Goal: Communication & Community: Ask a question

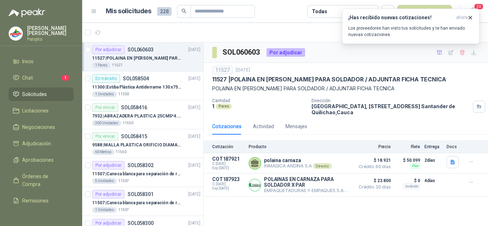
click at [136, 65] on div "1 Pares 11527" at bounding box center [146, 66] width 108 height 6
click at [146, 83] on div "11300 | Estiba Plástica Antiderrame 130 x75 CM - Capacidad 180-200 Litros" at bounding box center [146, 87] width 108 height 9
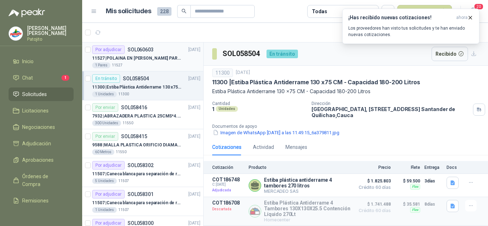
click at [149, 57] on p "11527 | POLAINA EN CARNAZA PARA SOLDADOR / ADJUNTAR FICHA TECNICA" at bounding box center [136, 58] width 89 height 7
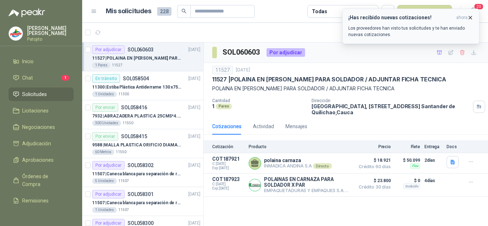
click at [469, 17] on icon "button" at bounding box center [471, 18] width 6 height 6
click at [44, 76] on li "Chat 2" at bounding box center [41, 78] width 57 height 8
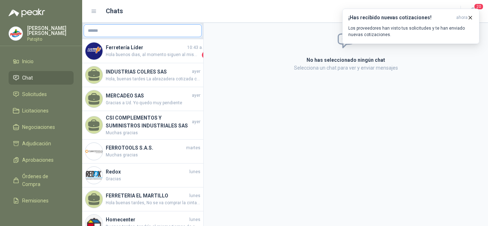
click at [103, 32] on input "text" at bounding box center [143, 31] width 118 height 12
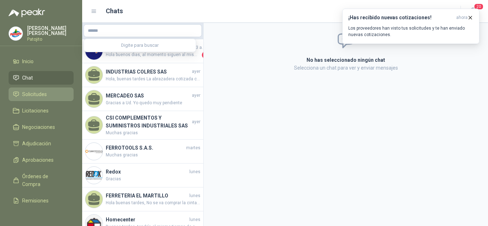
click at [37, 96] on span "Solicitudes" at bounding box center [34, 94] width 25 height 8
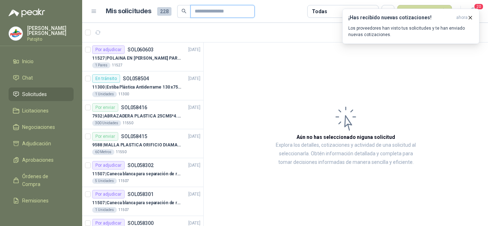
click at [204, 9] on input "text" at bounding box center [220, 11] width 50 height 12
click at [142, 62] on p "11527 | POLAINA EN CARNAZA PARA SOLDADOR / ADJUNTAR FICHA TECNICA" at bounding box center [136, 58] width 89 height 7
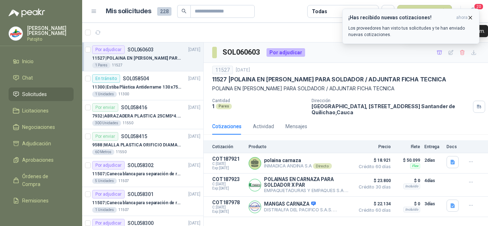
click at [466, 17] on span "ahora" at bounding box center [462, 18] width 11 height 6
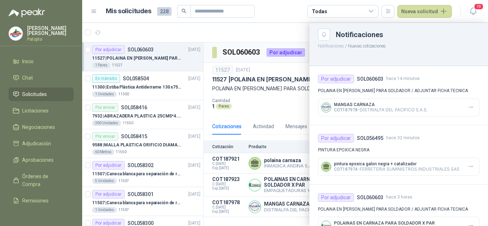
click at [249, 94] on div at bounding box center [285, 124] width 406 height 203
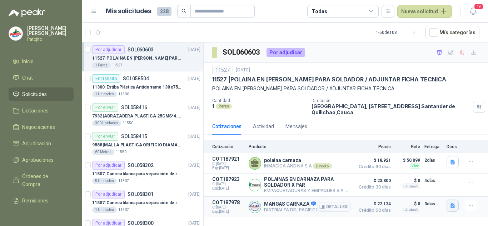
click at [452, 207] on icon "button" at bounding box center [453, 206] width 4 height 5
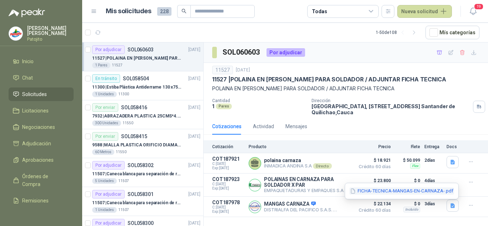
click at [392, 188] on button "FICHA-TECNICA-MANGAS-EN-CARNAZA-.pdf" at bounding box center [402, 192] width 105 height 8
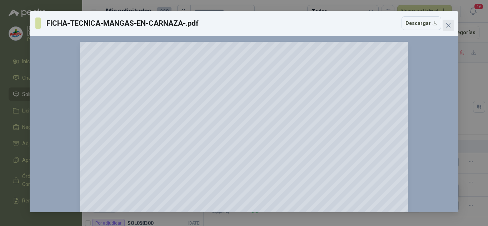
click at [444, 25] on span "Close" at bounding box center [448, 26] width 11 height 6
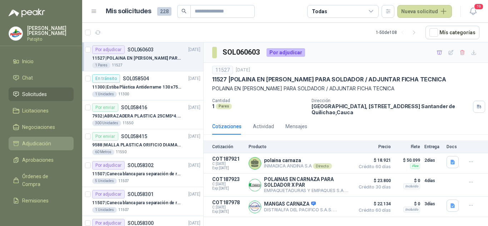
click at [43, 143] on span "Adjudicación" at bounding box center [36, 144] width 29 height 8
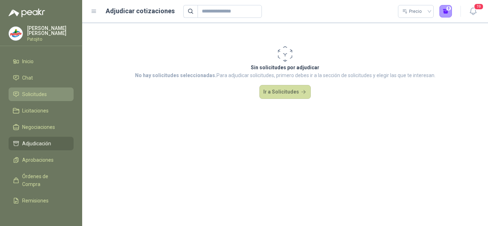
click at [38, 93] on span "Solicitudes" at bounding box center [34, 94] width 25 height 8
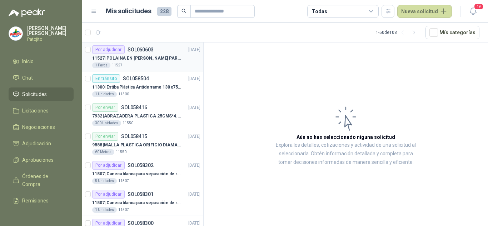
click at [133, 59] on p "11527 | POLAINA EN CARNAZA PARA SOLDADOR / ADJUNTAR FICHA TECNICA" at bounding box center [136, 58] width 89 height 7
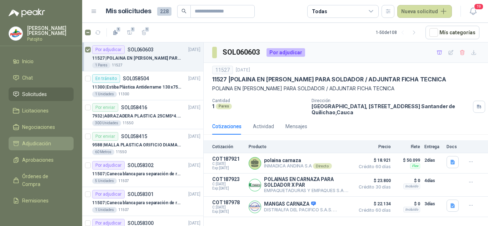
click at [41, 140] on span "Adjudicación" at bounding box center [36, 144] width 29 height 8
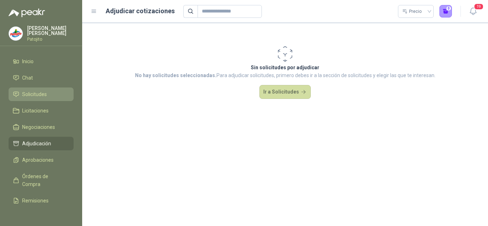
click at [35, 93] on span "Solicitudes" at bounding box center [34, 94] width 25 height 8
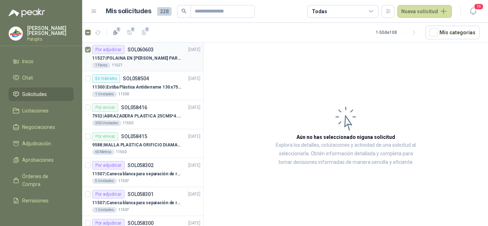
click at [136, 63] on div "1 Pares 11527" at bounding box center [146, 66] width 108 height 6
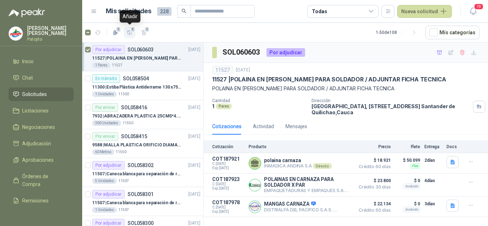
click at [129, 33] on icon "button" at bounding box center [130, 33] width 6 height 6
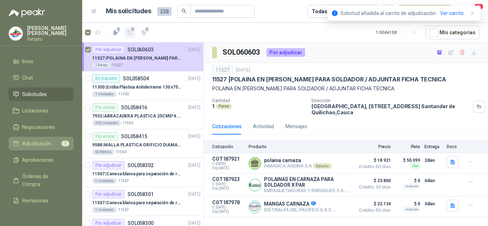
click at [49, 140] on span "Adjudicación" at bounding box center [36, 144] width 29 height 8
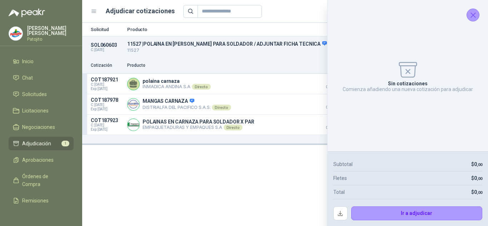
click at [474, 15] on icon "Cerrar" at bounding box center [473, 15] width 5 height 5
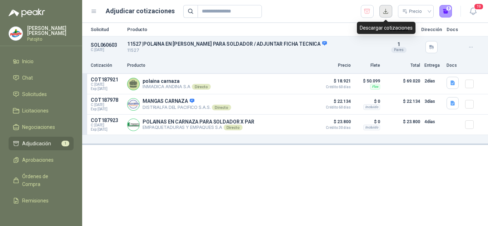
click at [388, 14] on button "button" at bounding box center [386, 11] width 13 height 13
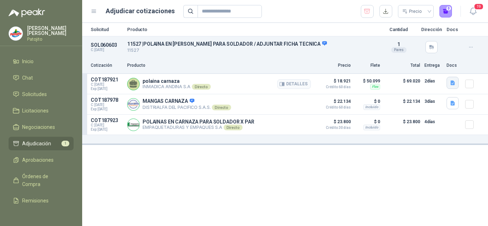
click at [452, 83] on icon "button" at bounding box center [453, 83] width 4 height 5
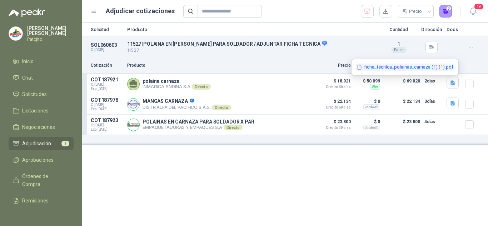
click at [399, 68] on button "ficha_tecnica_polainas_carnaza (1) (1).pdf" at bounding box center [405, 68] width 98 height 8
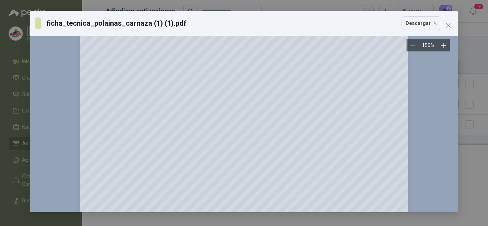
scroll to position [107, 0]
click at [445, 24] on span "Close" at bounding box center [448, 26] width 11 height 6
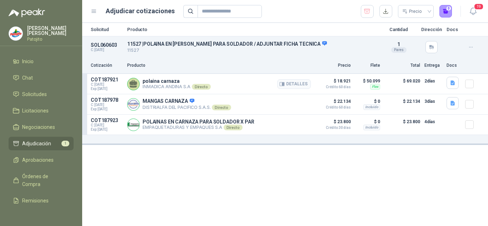
click at [160, 88] on p "INMADICA ANDINA S.A Directo" at bounding box center [177, 87] width 68 height 6
drag, startPoint x: 143, startPoint y: 87, endPoint x: 191, endPoint y: 88, distance: 47.9
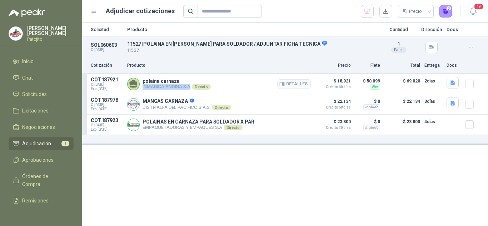
click at [191, 88] on p "INMADICA ANDINA S.A Directo" at bounding box center [177, 87] width 68 height 6
copy p "INMADICA ANDINA S.A"
click at [452, 102] on icon "button" at bounding box center [453, 103] width 4 height 5
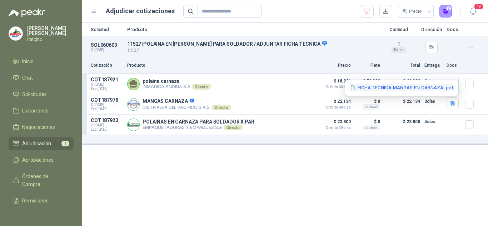
click at [382, 86] on button "FICHA-TECNICA-MANGAS-EN-CARNAZA-.pdf" at bounding box center [402, 88] width 105 height 8
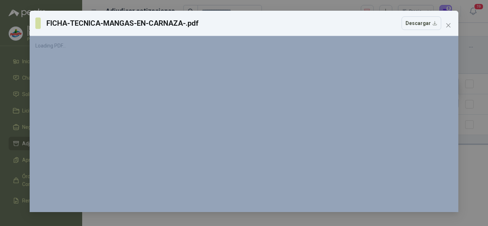
scroll to position [0, 0]
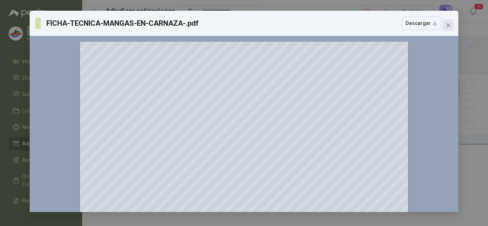
click at [447, 24] on icon "close" at bounding box center [449, 26] width 6 height 6
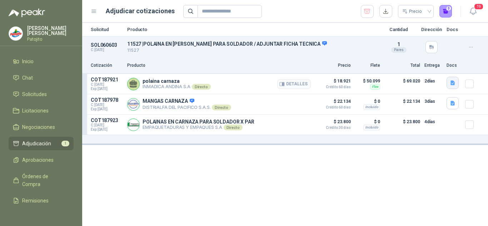
click at [451, 80] on icon "button" at bounding box center [453, 83] width 6 height 6
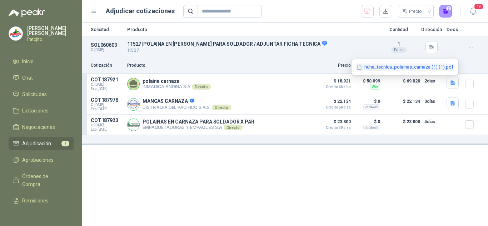
click at [412, 66] on button "ficha_tecnica_polainas_carnaza (1) (1).pdf" at bounding box center [405, 68] width 98 height 8
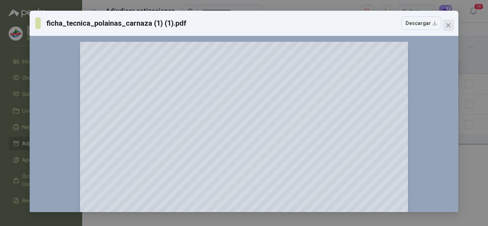
click at [448, 24] on icon "close" at bounding box center [449, 26] width 6 height 6
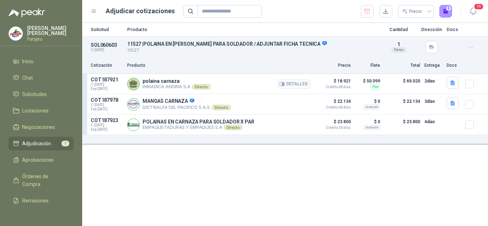
click at [153, 86] on p "INMADICA ANDINA S.A Directo" at bounding box center [177, 87] width 68 height 6
drag, startPoint x: 143, startPoint y: 87, endPoint x: 191, endPoint y: 89, distance: 48.3
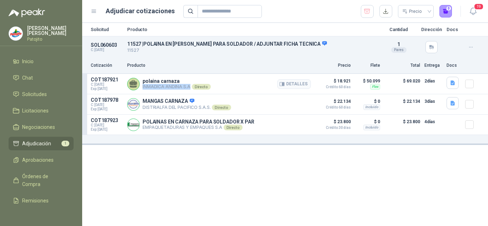
click at [191, 89] on p "INMADICA ANDINA S.A Directo" at bounding box center [177, 87] width 68 height 6
copy p "INMADICA ANDINA S.A"
click at [452, 84] on icon "button" at bounding box center [453, 83] width 6 height 6
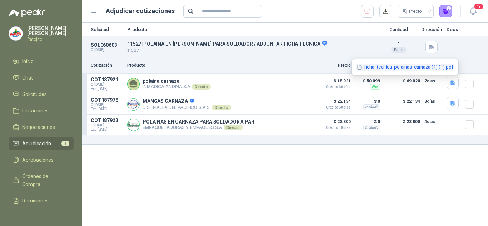
click at [387, 68] on button "ficha_tecnica_polainas_carnaza (1) (1).pdf" at bounding box center [405, 68] width 98 height 8
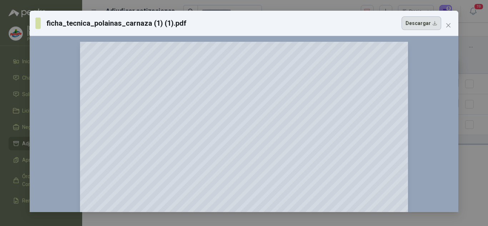
click at [416, 23] on button "Descargar" at bounding box center [422, 23] width 40 height 14
click at [446, 25] on icon "close" at bounding box center [449, 26] width 6 height 6
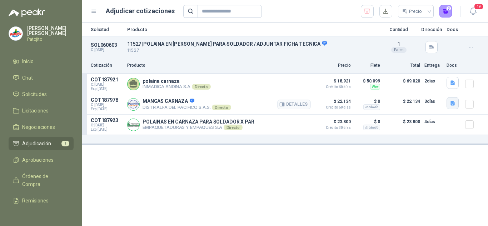
click at [451, 103] on icon "button" at bounding box center [453, 103] width 6 height 6
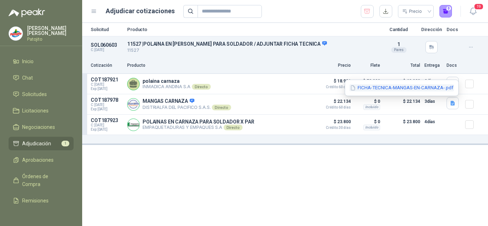
click at [403, 90] on button "FICHA-TECNICA-MANGAS-EN-CARNAZA-.pdf" at bounding box center [402, 88] width 105 height 8
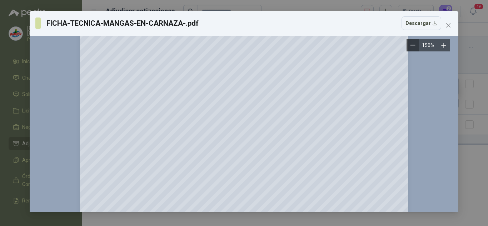
scroll to position [10, 0]
click at [452, 23] on span "Close" at bounding box center [448, 26] width 11 height 6
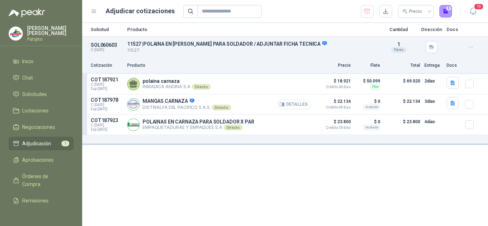
click at [289, 106] on button "Detalles" at bounding box center [295, 105] width 34 height 10
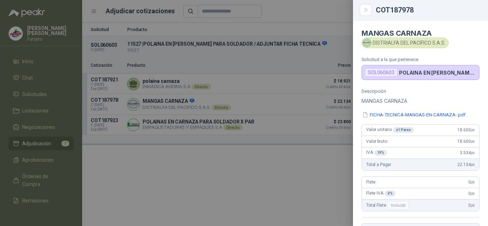
scroll to position [148, 0]
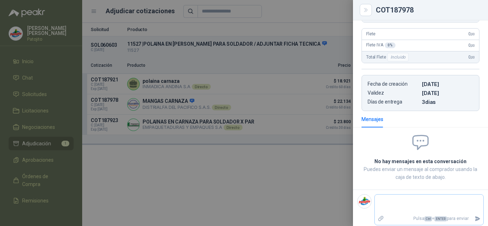
click at [420, 202] on textarea at bounding box center [429, 204] width 109 height 16
type textarea "*"
type textarea "**"
type textarea "***"
type textarea "****"
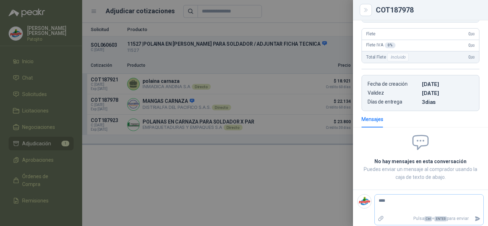
type textarea "****"
type textarea "******"
type textarea "*******"
type textarea "********"
type textarea "*********"
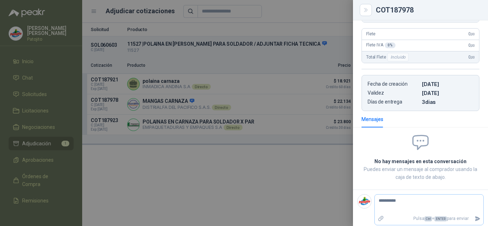
type textarea "**********"
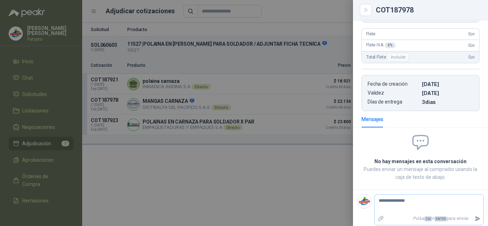
type textarea "**********"
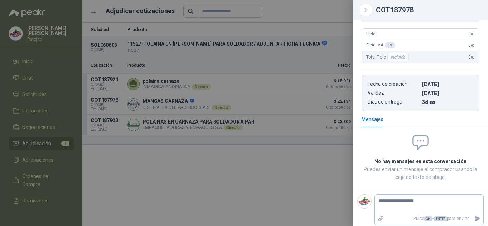
type textarea "**********"
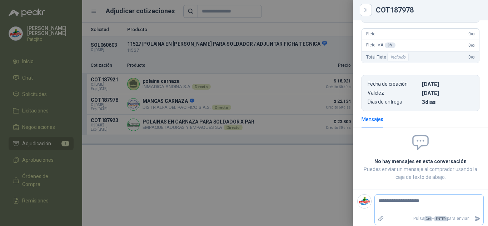
type textarea "**********"
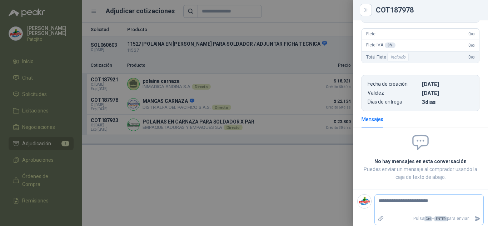
type textarea "**********"
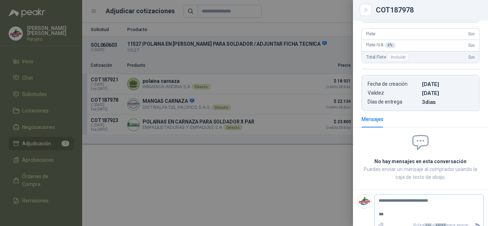
type textarea "**********"
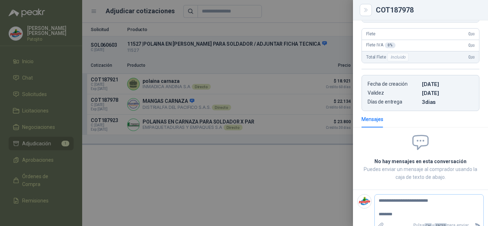
type textarea "**********"
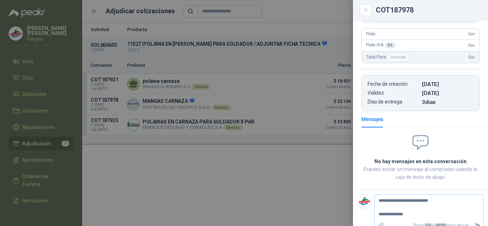
type textarea "**********"
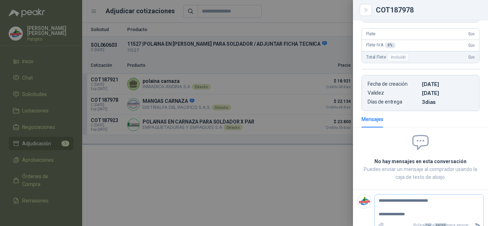
type textarea "**********"
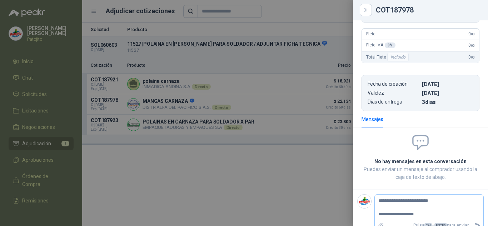
type textarea "**********"
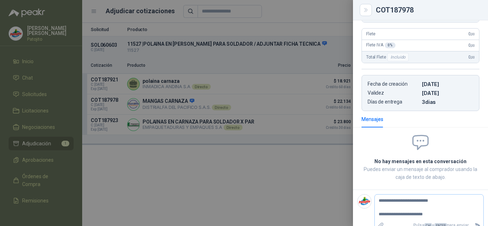
type textarea "**********"
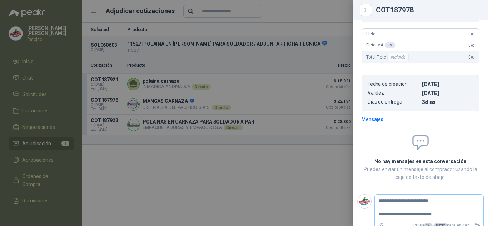
type textarea "**********"
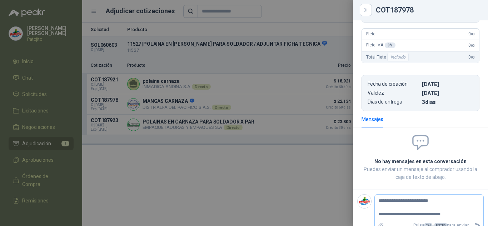
type textarea "**********"
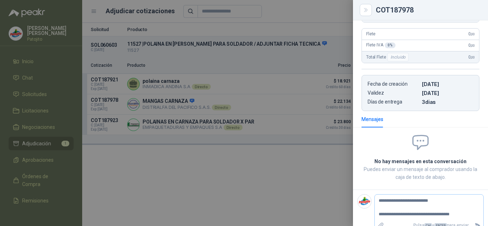
type textarea "**********"
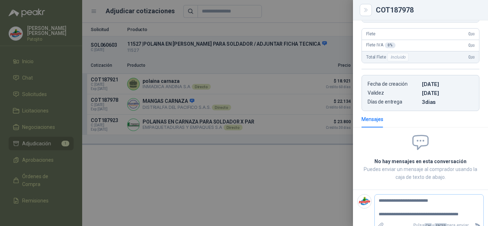
type textarea "**********"
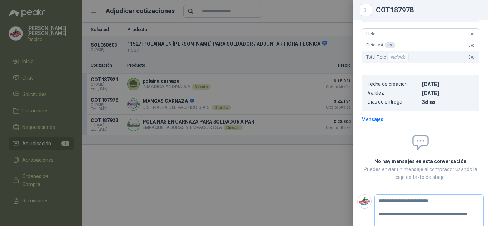
type textarea "**********"
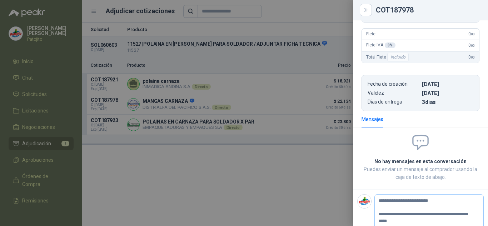
type textarea "**********"
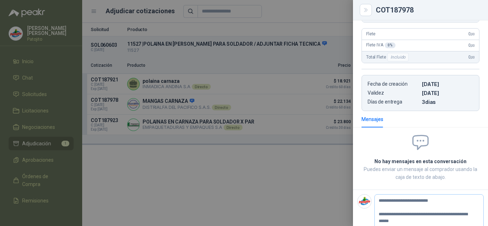
type textarea "**********"
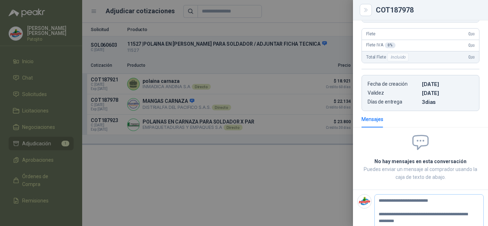
type textarea "**********"
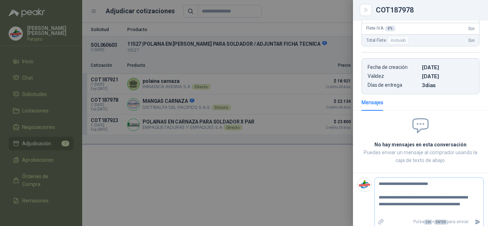
click at [378, 196] on textarea "**********" at bounding box center [426, 198] width 103 height 36
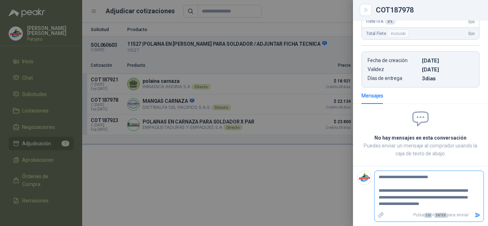
click at [475, 214] on icon "Enviar" at bounding box center [478, 215] width 6 height 6
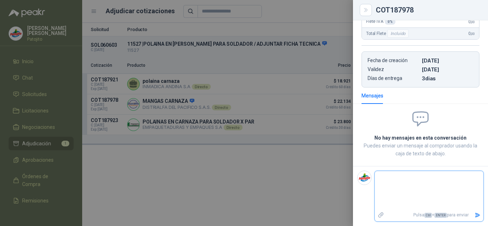
scroll to position [159, 0]
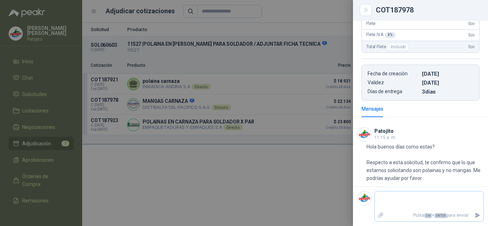
click at [380, 215] on icon "Adjuntar archivos" at bounding box center [381, 215] width 5 height 5
click at [0, 0] on input "file" at bounding box center [0, 0] width 0 height 0
click at [299, 129] on div at bounding box center [244, 113] width 488 height 226
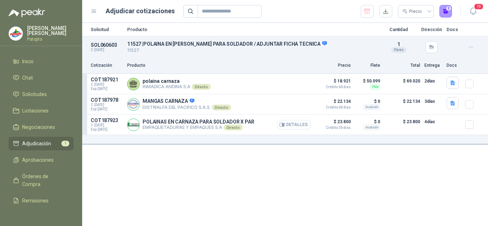
click at [295, 123] on button "Detalles" at bounding box center [295, 125] width 34 height 10
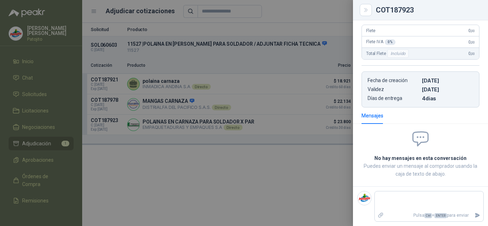
scroll to position [131, 0]
click at [302, 151] on div at bounding box center [244, 113] width 488 height 226
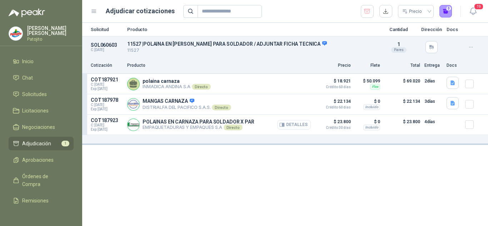
click at [290, 126] on button "Detalles" at bounding box center [295, 125] width 34 height 10
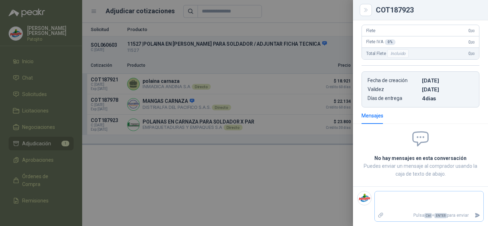
click at [401, 191] on div "Pulsa Ctrl + ENTER para enviar" at bounding box center [429, 206] width 109 height 31
click at [402, 195] on textarea at bounding box center [426, 201] width 103 height 16
drag, startPoint x: 408, startPoint y: 197, endPoint x: 356, endPoint y: 197, distance: 51.5
click at [353, 203] on footer "**********" at bounding box center [420, 207] width 135 height 40
click at [397, 198] on textarea "**********" at bounding box center [426, 201] width 103 height 16
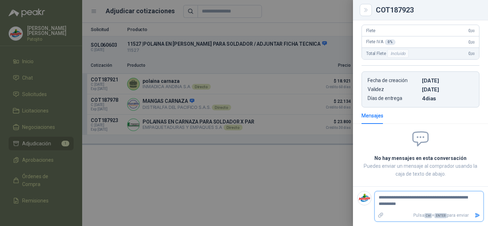
drag, startPoint x: 408, startPoint y: 197, endPoint x: 367, endPoint y: 197, distance: 40.4
click at [367, 197] on div "**********" at bounding box center [421, 206] width 127 height 31
click at [475, 217] on icon "Enviar" at bounding box center [478, 216] width 6 height 6
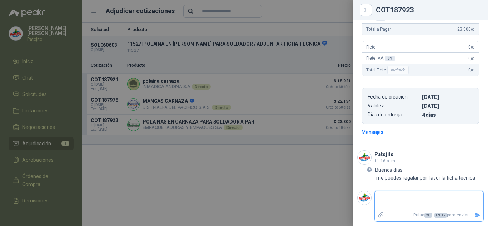
scroll to position [114, 0]
click at [189, 151] on div at bounding box center [244, 113] width 488 height 226
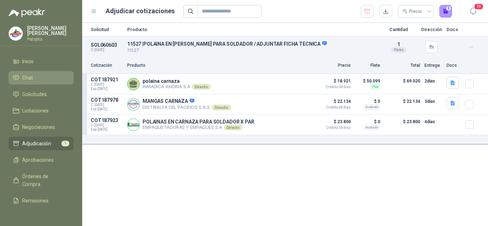
click at [31, 75] on span "Chat" at bounding box center [27, 78] width 11 height 8
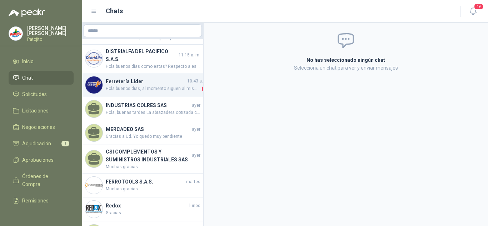
scroll to position [36, 0]
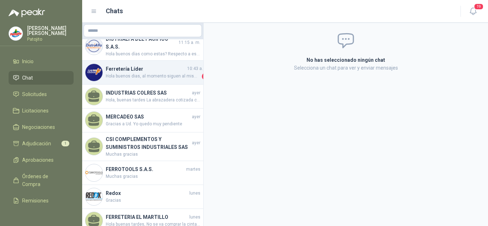
click at [134, 117] on h4 "MERCADEO SAS" at bounding box center [148, 117] width 85 height 8
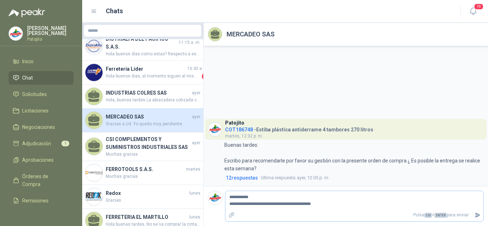
click at [281, 197] on textarea "**********" at bounding box center [355, 201] width 258 height 16
click at [474, 215] on button "Enviar" at bounding box center [478, 215] width 12 height 13
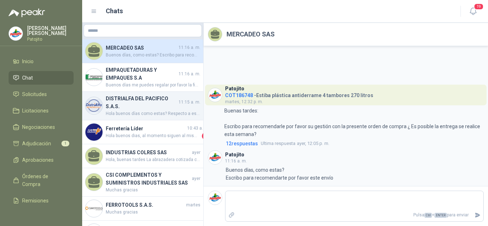
click at [140, 105] on h4 "DISTRIALFA DEL PACIFICO S.A.S." at bounding box center [142, 103] width 72 height 16
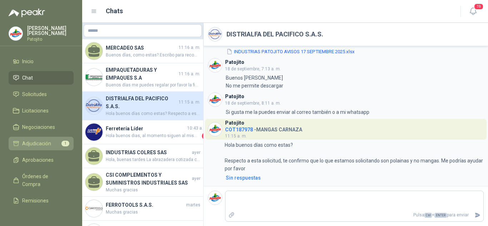
click at [49, 143] on span "Adjudicación" at bounding box center [36, 144] width 29 height 8
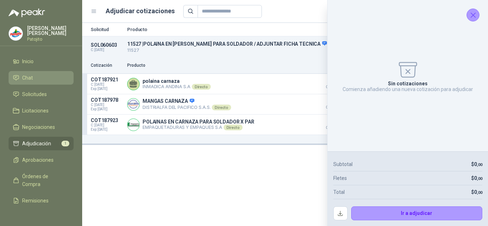
click at [30, 77] on span "Chat" at bounding box center [27, 78] width 11 height 8
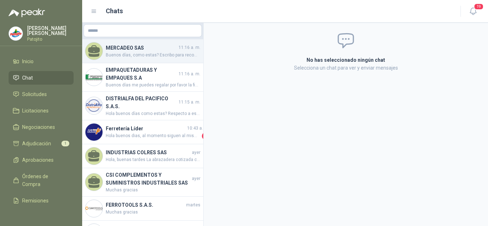
click at [133, 50] on h4 "MERCADEO SAS" at bounding box center [142, 48] width 72 height 8
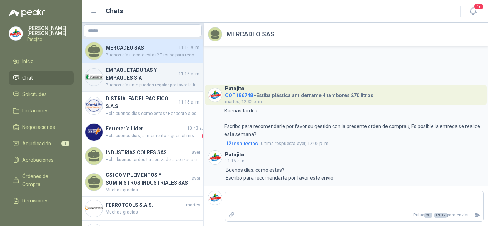
click at [121, 82] on span "Buenos días me puedes regalar por favor la ficha técnica" at bounding box center [153, 85] width 95 height 7
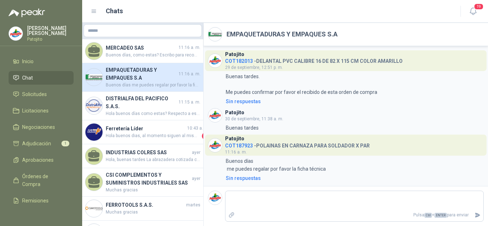
scroll to position [0, 0]
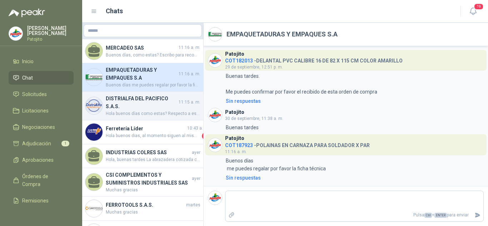
click at [137, 108] on h4 "DISTRIALFA DEL PACIFICO S.A.S." at bounding box center [142, 103] width 72 height 16
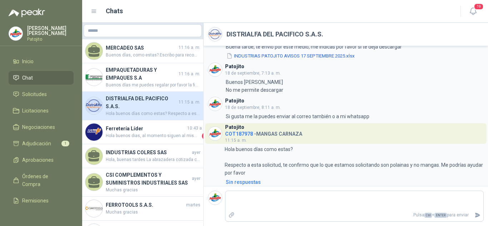
scroll to position [85, 0]
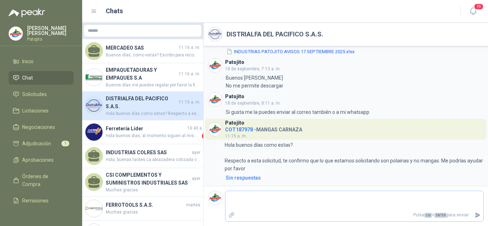
click at [230, 218] on icon "Adjuntar archivos" at bounding box center [232, 215] width 6 height 6
click at [0, 0] on input "file" at bounding box center [0, 0] width 0 height 0
click at [257, 186] on textarea at bounding box center [355, 191] width 258 height 16
click at [479, 214] on icon "Enviar" at bounding box center [478, 215] width 6 height 6
click at [474, 215] on button "Enviar" at bounding box center [478, 215] width 12 height 13
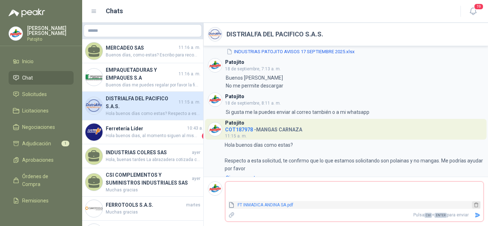
click at [476, 205] on icon "delete" at bounding box center [476, 205] width 5 height 5
click at [279, 190] on footer "Campo requerido Pulsa Ctrl + ENTER para enviar" at bounding box center [346, 206] width 285 height 40
click at [279, 204] on textarea at bounding box center [355, 201] width 258 height 16
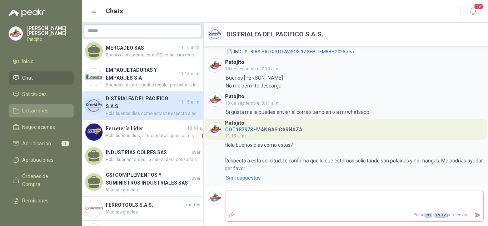
click at [40, 106] on link "Licitaciones" at bounding box center [41, 111] width 65 height 14
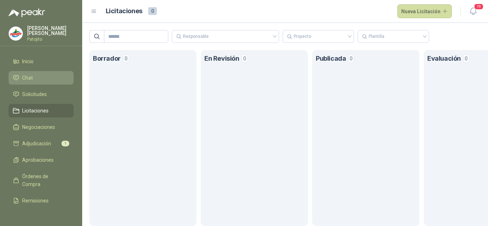
click at [30, 78] on span "Chat" at bounding box center [27, 78] width 11 height 8
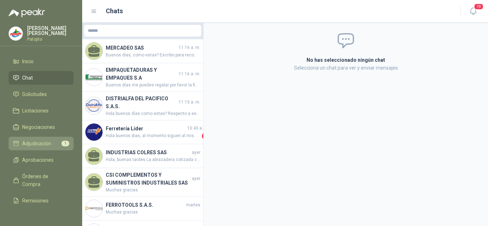
click at [52, 138] on link "Adjudicación 1" at bounding box center [41, 144] width 65 height 14
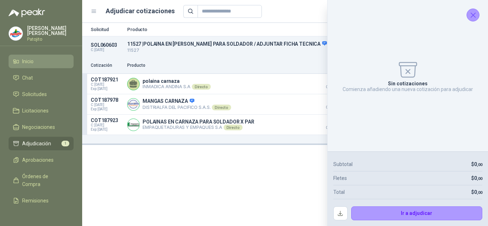
click at [33, 61] on span "Inicio" at bounding box center [27, 62] width 11 height 8
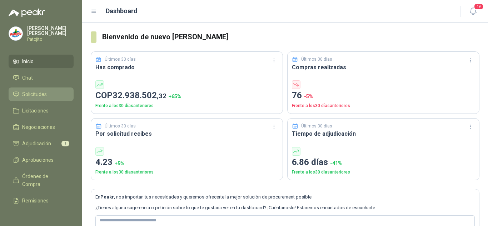
click at [38, 97] on span "Solicitudes" at bounding box center [34, 94] width 25 height 8
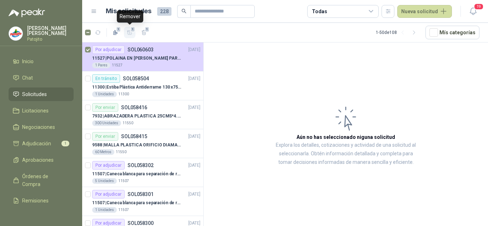
click at [132, 32] on span "1" at bounding box center [133, 29] width 5 height 6
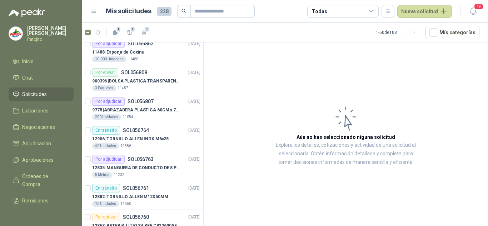
scroll to position [644, 0]
click at [36, 159] on span "Aprobaciones" at bounding box center [37, 160] width 31 height 8
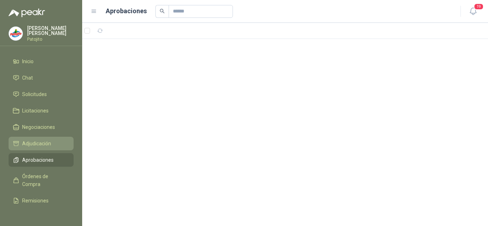
click at [41, 141] on span "Adjudicación" at bounding box center [36, 144] width 29 height 8
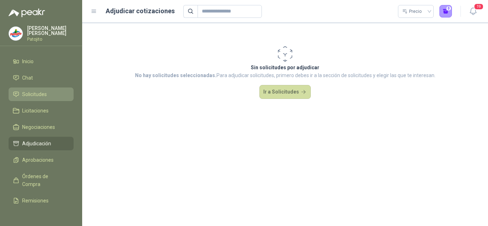
click at [36, 95] on span "Solicitudes" at bounding box center [34, 94] width 25 height 8
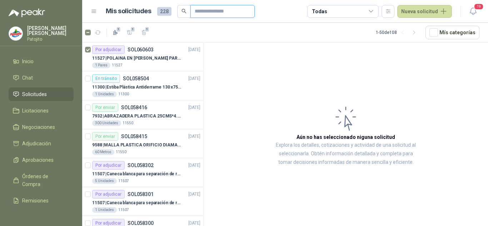
click at [196, 12] on input "text" at bounding box center [220, 11] width 50 height 12
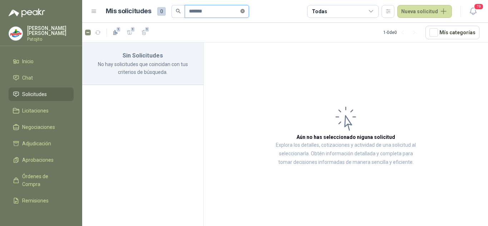
click at [245, 8] on span at bounding box center [243, 11] width 4 height 7
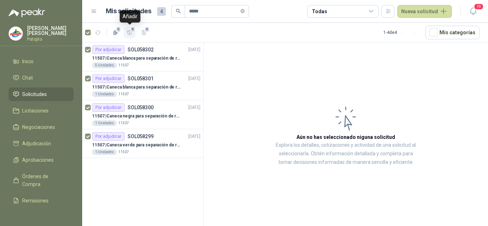
click at [131, 34] on icon "button" at bounding box center [130, 33] width 6 height 6
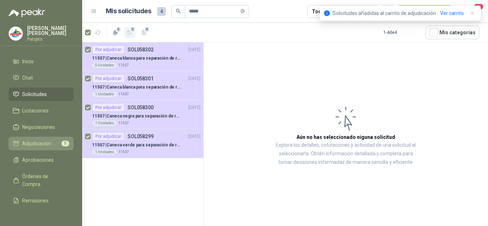
click at [50, 142] on span "Adjudicación" at bounding box center [36, 144] width 29 height 8
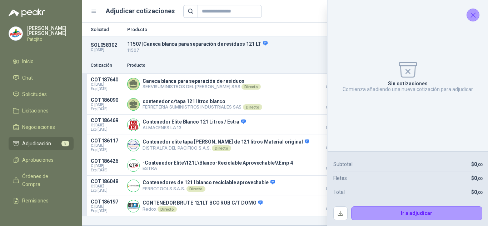
click at [474, 16] on icon "Cerrar" at bounding box center [473, 15] width 9 height 9
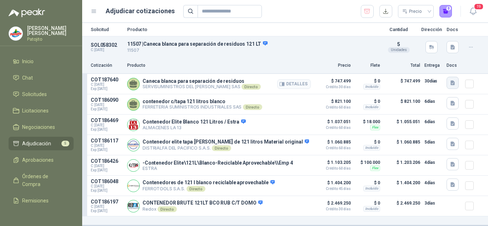
click at [450, 84] on icon "button" at bounding box center [453, 83] width 6 height 6
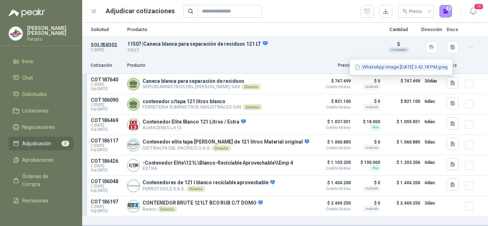
click at [384, 68] on button "WhatsApp Image 2025-10-07 at 3.42.18 PM.jpeg" at bounding box center [401, 68] width 94 height 8
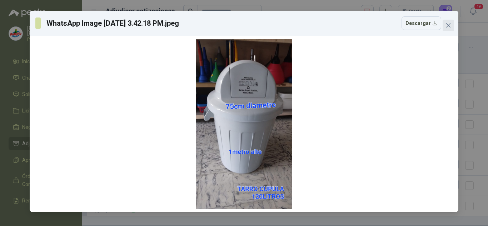
click at [452, 26] on span "Close" at bounding box center [448, 26] width 11 height 6
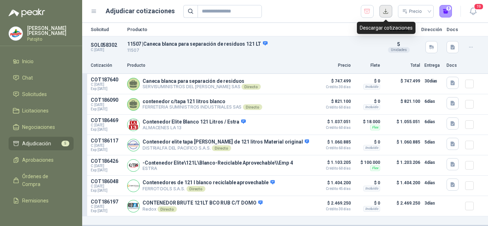
click at [387, 12] on button "button" at bounding box center [386, 11] width 13 height 13
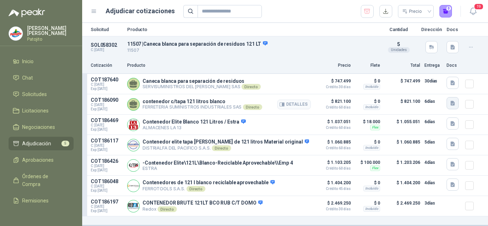
click at [450, 104] on icon "button" at bounding box center [453, 103] width 6 height 6
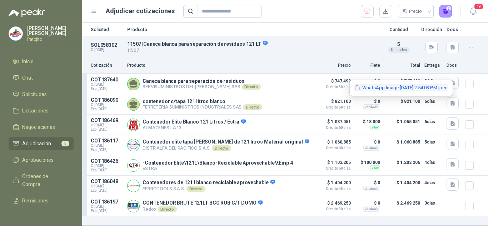
click at [390, 89] on button "WhatsApp Image 2025-10-01 at 2.54.03 PM.jpeg" at bounding box center [401, 88] width 94 height 8
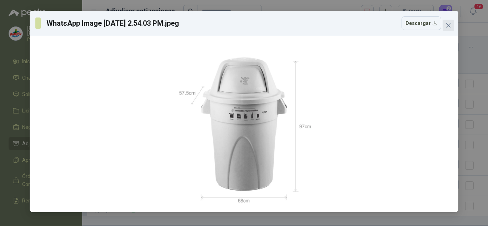
click at [449, 28] on icon "close" at bounding box center [449, 26] width 6 height 6
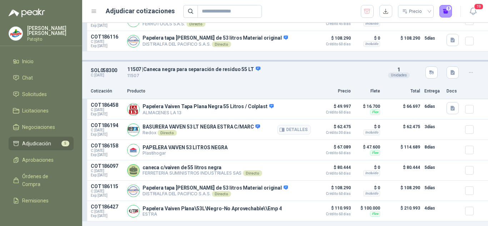
scroll to position [358, 0]
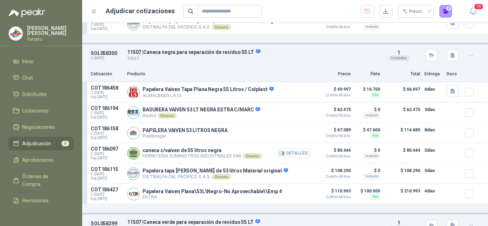
click at [330, 150] on p "$ 80.444 Crédito 60 días" at bounding box center [333, 152] width 36 height 12
click at [451, 89] on button "button" at bounding box center [453, 91] width 12 height 12
click at [389, 73] on button "Captura de pantalla 2025-10-02 161817.png" at bounding box center [404, 76] width 90 height 8
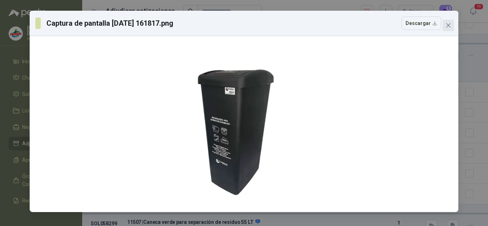
click at [447, 24] on icon "close" at bounding box center [449, 26] width 6 height 6
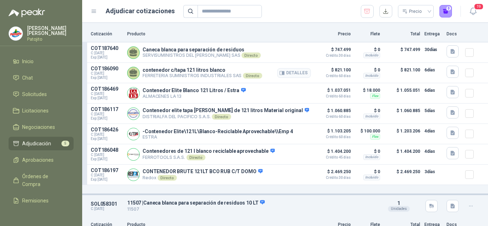
scroll to position [36, 0]
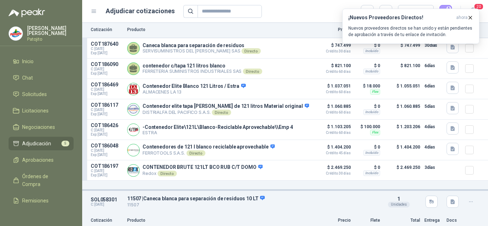
click at [450, 44] on div "¡Nuevos Proveedores Directos! ahora Nuevos proveedores directos se han unido y …" at bounding box center [411, 26] width 137 height 35
click at [447, 44] on div "¡Nuevos Proveedores Directos! ahora Nuevos proveedores directos se han unido y …" at bounding box center [411, 26] width 137 height 35
click at [472, 19] on icon "button" at bounding box center [471, 17] width 3 height 3
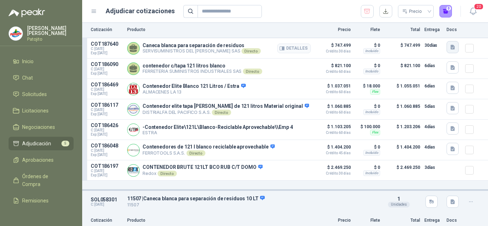
click at [451, 46] on icon "button" at bounding box center [453, 47] width 4 height 5
click at [392, 27] on div "WhatsApp Image 2025-10-07 at 3.42.18 PM.jpeg" at bounding box center [402, 31] width 104 height 17
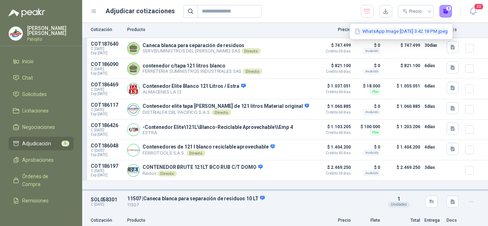
click at [391, 30] on button "WhatsApp Image 2025-10-07 at 3.42.18 PM.jpeg" at bounding box center [401, 32] width 94 height 8
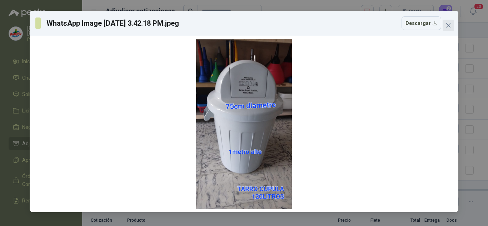
click at [445, 26] on span "Close" at bounding box center [448, 26] width 11 height 6
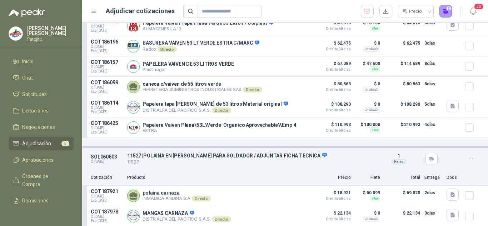
scroll to position [630, 0]
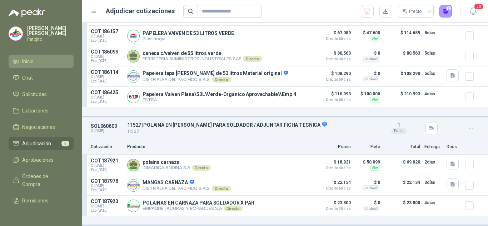
click at [34, 62] on span "Inicio" at bounding box center [27, 62] width 11 height 8
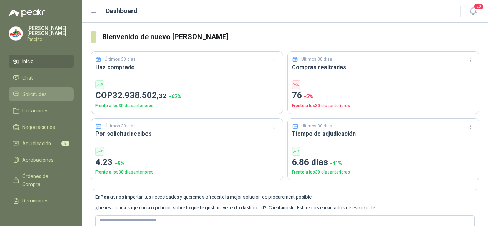
click at [46, 89] on link "Solicitudes" at bounding box center [41, 95] width 65 height 14
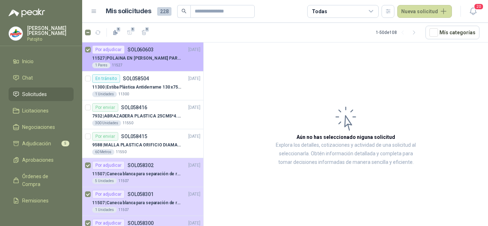
click at [152, 63] on div "1 Pares 11527" at bounding box center [146, 66] width 108 height 6
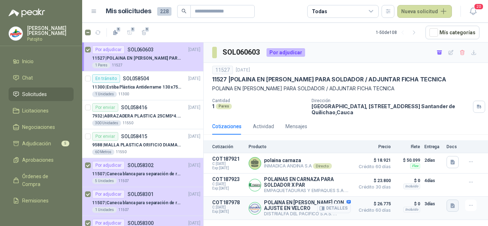
click at [452, 207] on icon "button" at bounding box center [453, 206] width 4 height 5
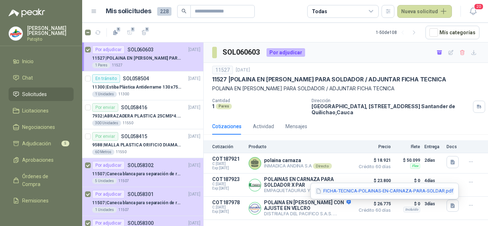
click at [393, 189] on button "FICHA-TECNICA-POLAINAS-EN-CARNAZA-PARA-SOLDAR.pdf" at bounding box center [384, 192] width 139 height 8
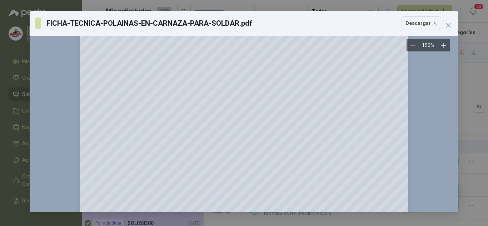
scroll to position [260, 0]
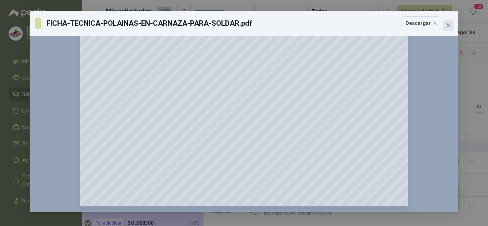
click at [447, 28] on button "Close" at bounding box center [448, 25] width 11 height 11
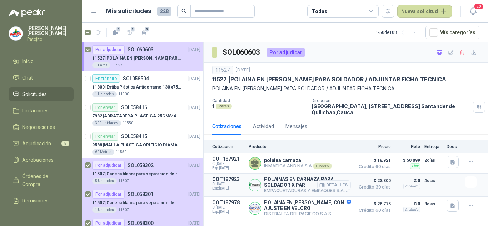
click at [338, 185] on button "Detalles" at bounding box center [335, 186] width 34 height 10
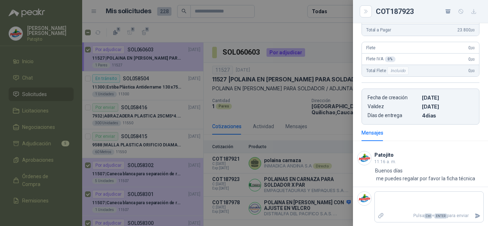
scroll to position [117, 0]
click at [322, 155] on div at bounding box center [244, 113] width 488 height 226
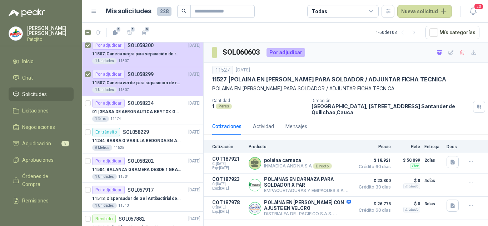
scroll to position [179, 0]
click at [154, 167] on p "11504 | BALANZA GRAMERA DESDE 1 GRAMO HASTA 5 GRAMOS" at bounding box center [136, 169] width 89 height 7
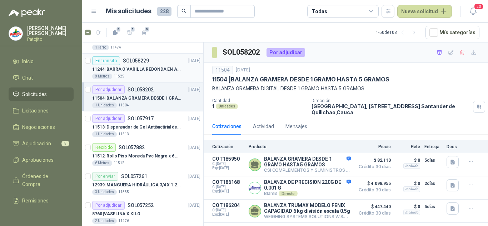
scroll to position [250, 0]
click at [154, 127] on p "11513 | Dispensador de Gel Antibactirial de Pedal" at bounding box center [136, 126] width 89 height 7
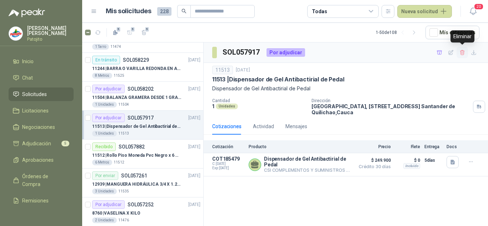
click at [463, 52] on icon "button" at bounding box center [463, 52] width 4 height 5
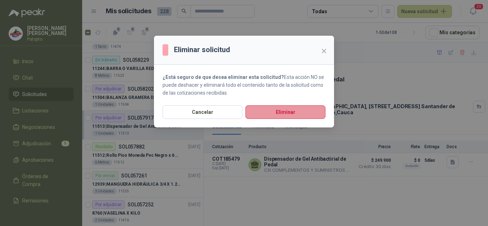
click at [297, 105] on button "Eliminar" at bounding box center [286, 112] width 80 height 14
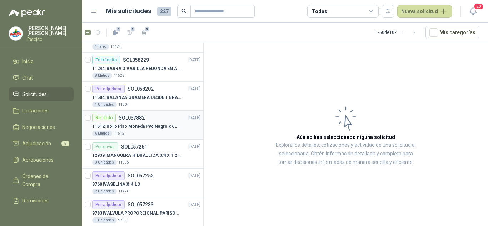
scroll to position [286, 0]
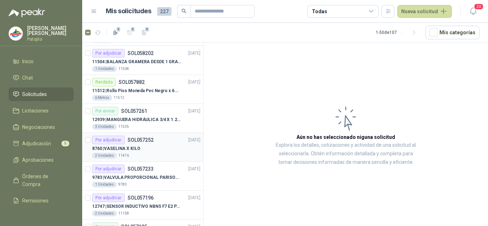
click at [154, 146] on div "8760 | VASELINA X KILO" at bounding box center [146, 148] width 108 height 9
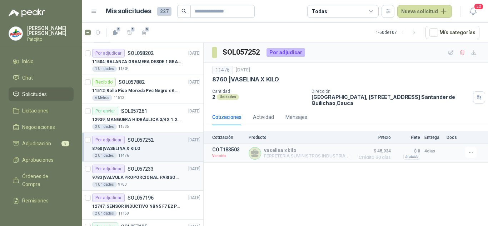
scroll to position [322, 0]
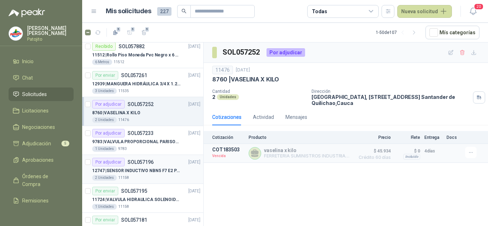
click at [150, 169] on p "12747 | SENSOR INDUCTIVO NBN5 F7 E2 PARKER II" at bounding box center [136, 171] width 89 height 7
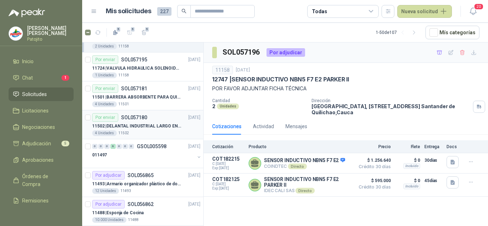
scroll to position [465, 0]
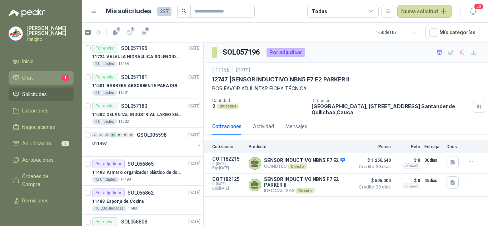
click at [46, 77] on li "Chat 1" at bounding box center [41, 78] width 57 height 8
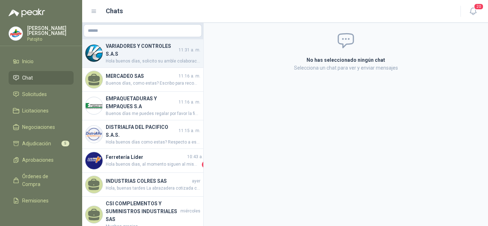
click at [155, 60] on span "Hola buenos días, solicito su amble colaboración actualizando la cotización" at bounding box center [153, 61] width 95 height 7
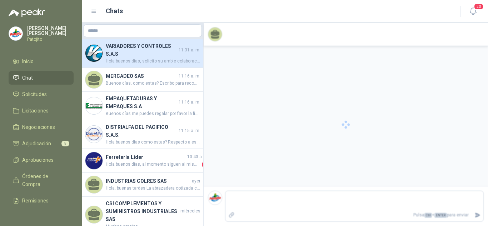
scroll to position [28, 0]
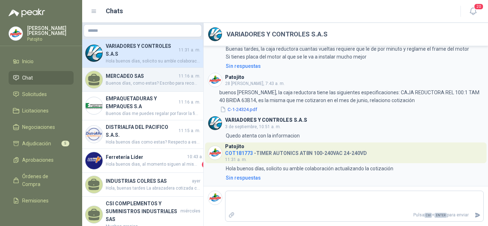
click at [116, 75] on h4 "MERCADEO SAS" at bounding box center [142, 76] width 72 height 8
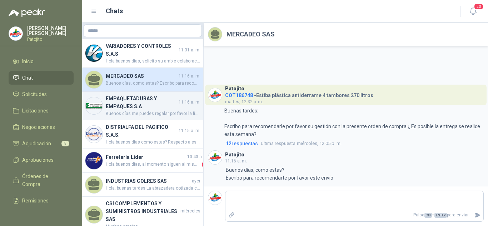
click at [126, 99] on h4 "EMPAQUETADURAS Y EMPAQUES S.A" at bounding box center [142, 103] width 72 height 16
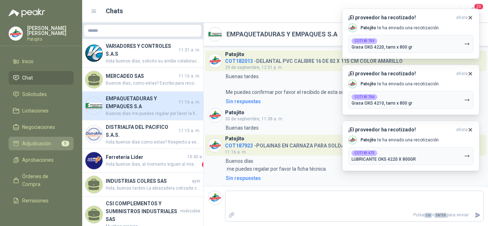
click at [37, 139] on link "Adjudicación 5" at bounding box center [41, 144] width 65 height 14
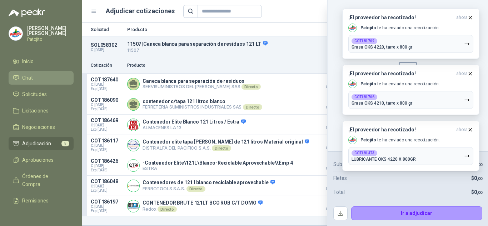
click at [32, 78] on span "Chat" at bounding box center [27, 78] width 11 height 8
